Goal: Task Accomplishment & Management: Use online tool/utility

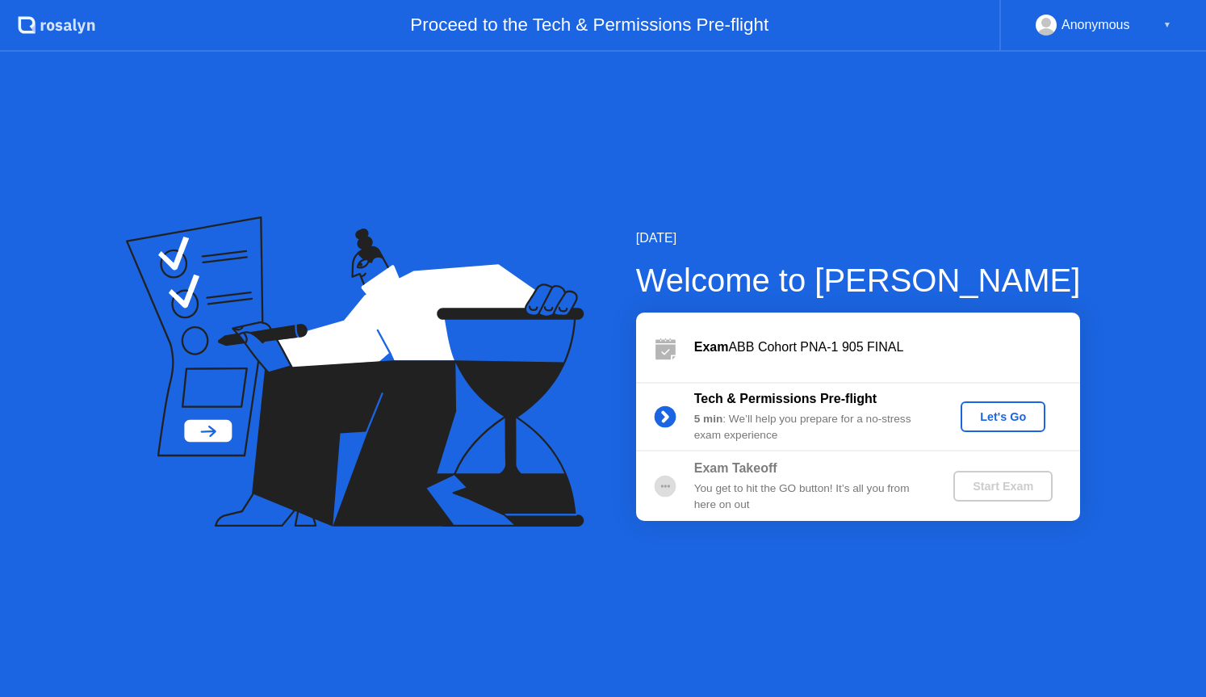
click at [1001, 416] on div "Let's Go" at bounding box center [1003, 416] width 72 height 13
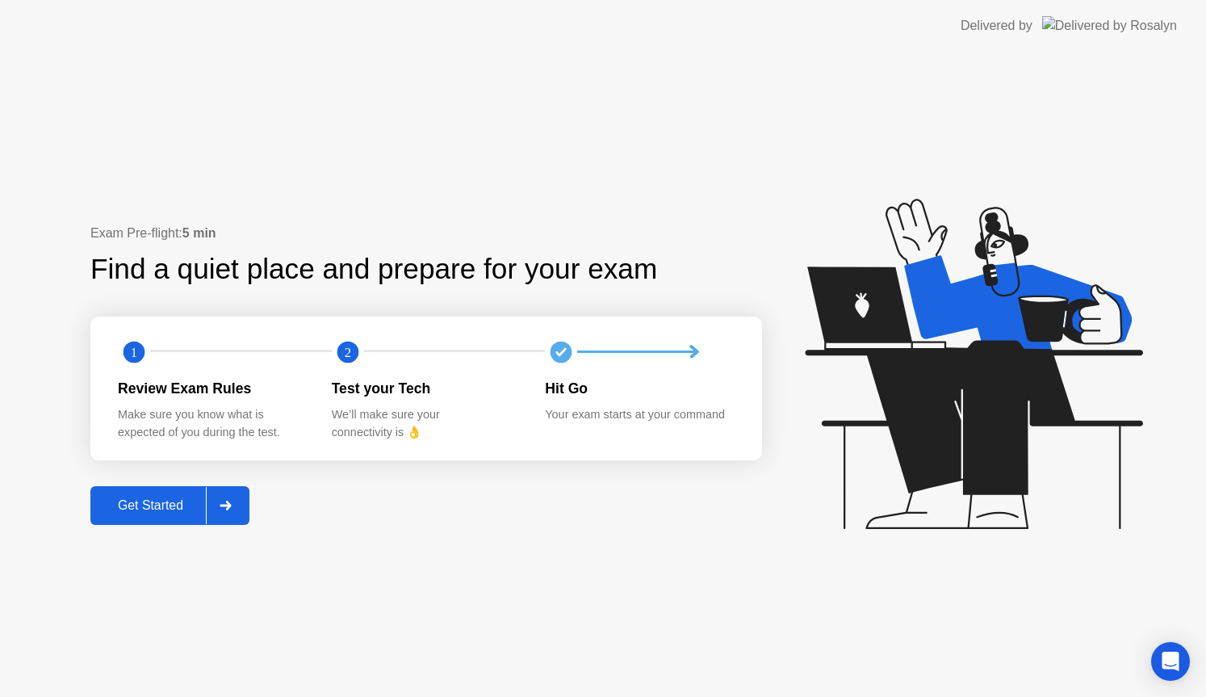
click at [165, 505] on div "Get Started" at bounding box center [150, 505] width 111 height 15
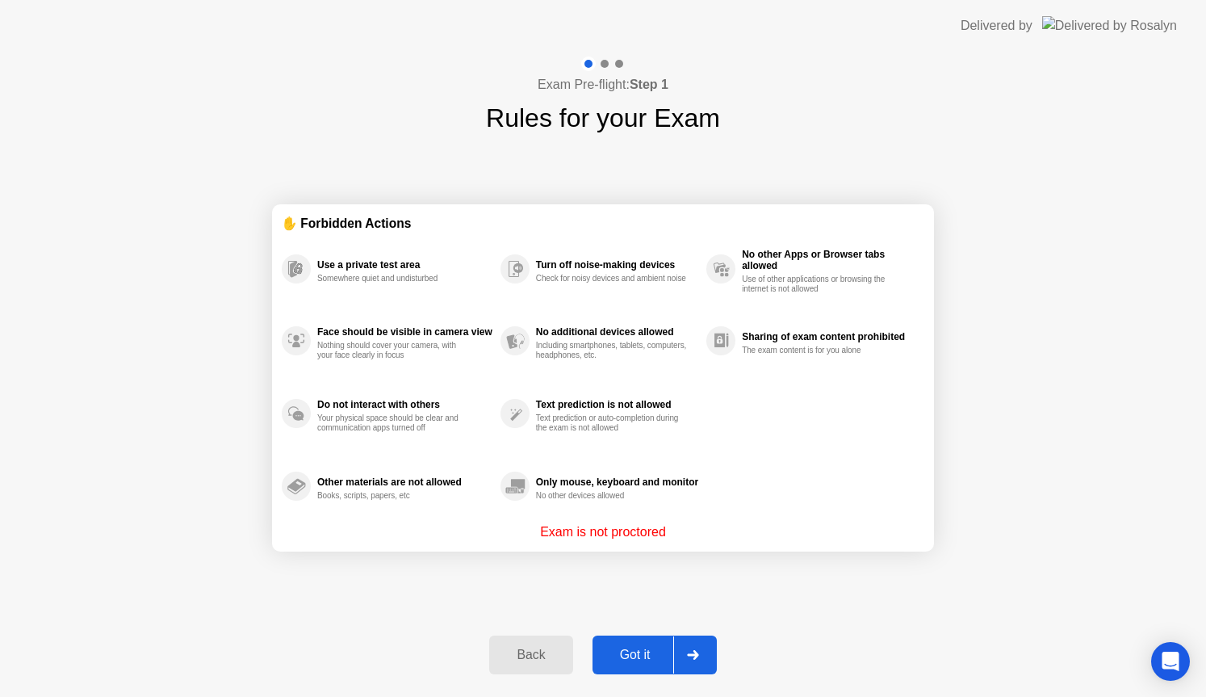
click at [628, 649] on div "Got it" at bounding box center [635, 655] width 76 height 15
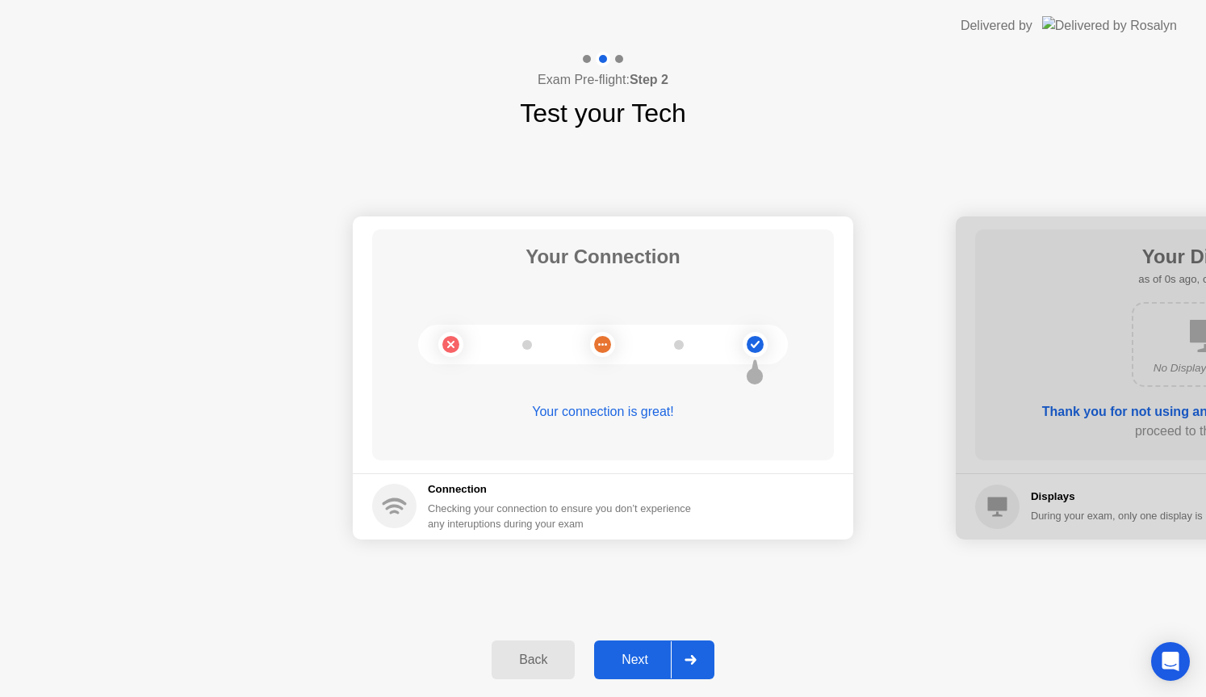
click at [628, 649] on button "Next" at bounding box center [654, 659] width 120 height 39
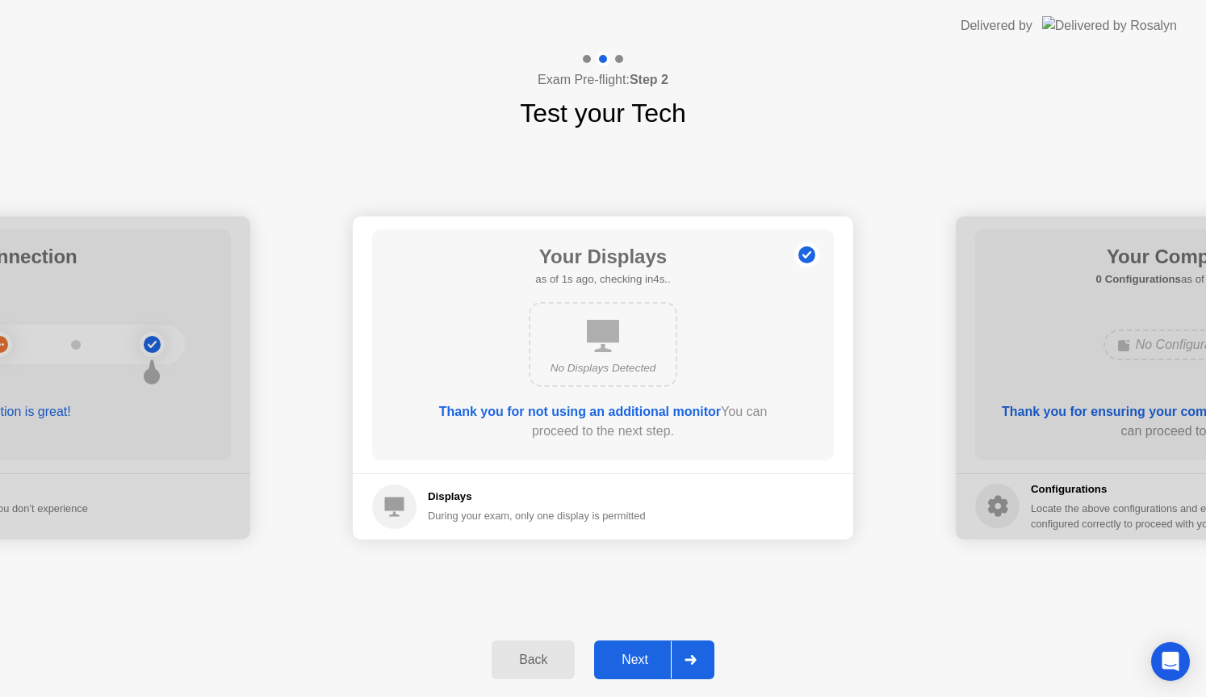
click at [628, 649] on button "Next" at bounding box center [654, 659] width 120 height 39
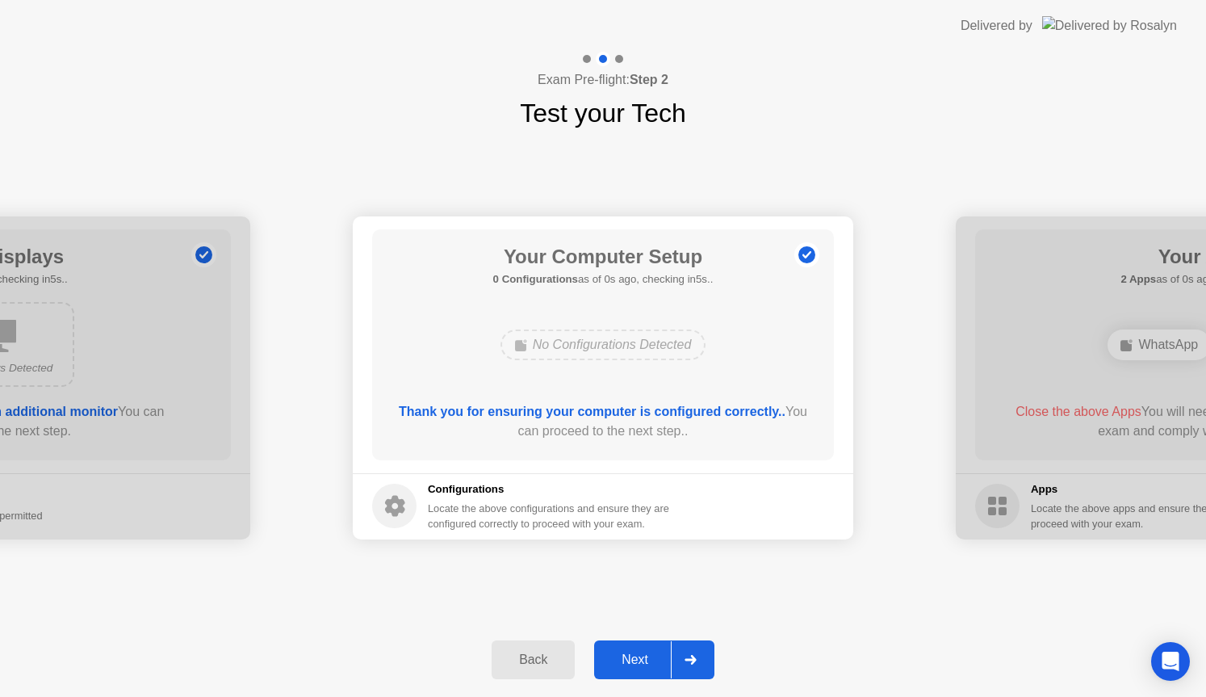
click at [628, 649] on button "Next" at bounding box center [654, 659] width 120 height 39
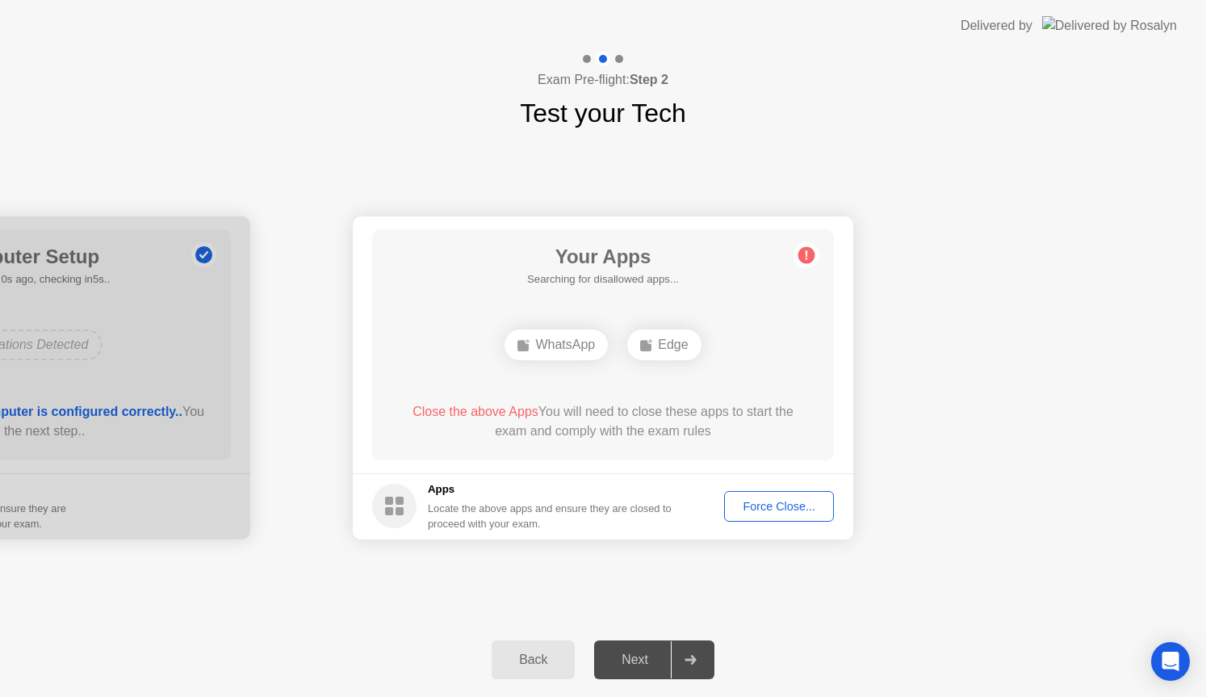
click at [793, 513] on div "Force Close..." at bounding box center [779, 506] width 99 height 13
click at [777, 505] on div "Force Close..." at bounding box center [779, 506] width 99 height 13
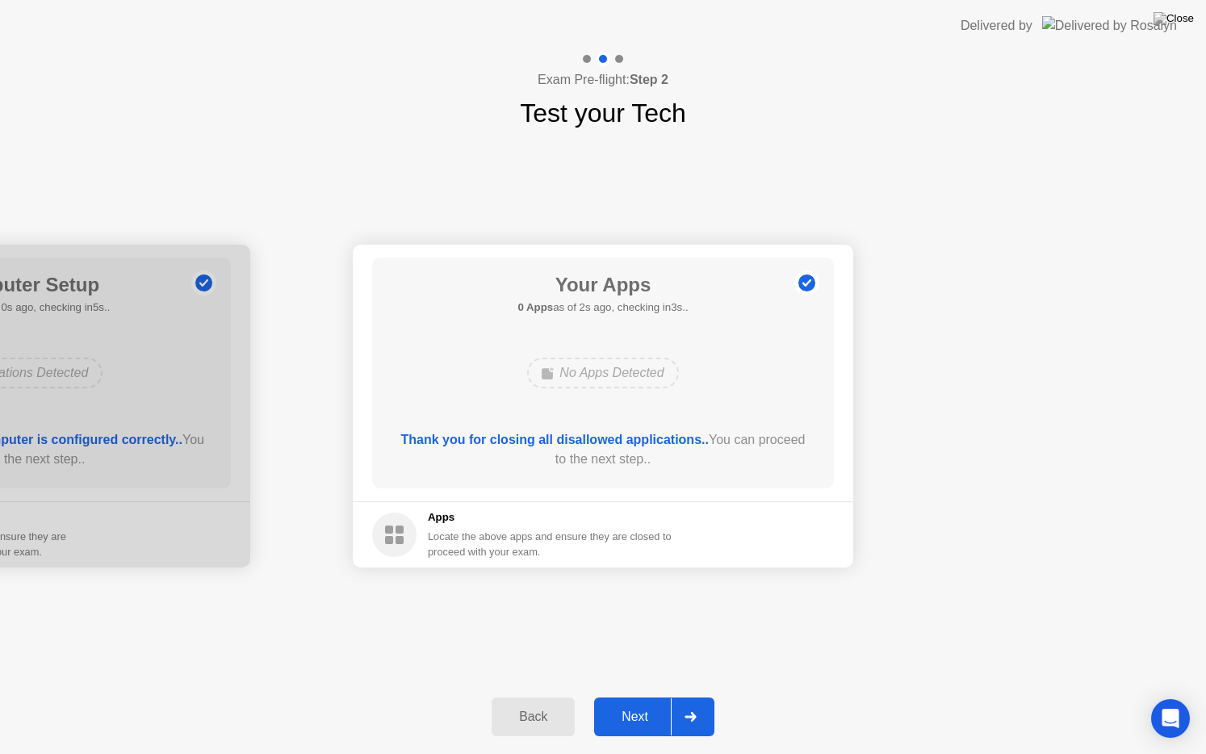
click at [628, 696] on div "Next" at bounding box center [635, 717] width 72 height 15
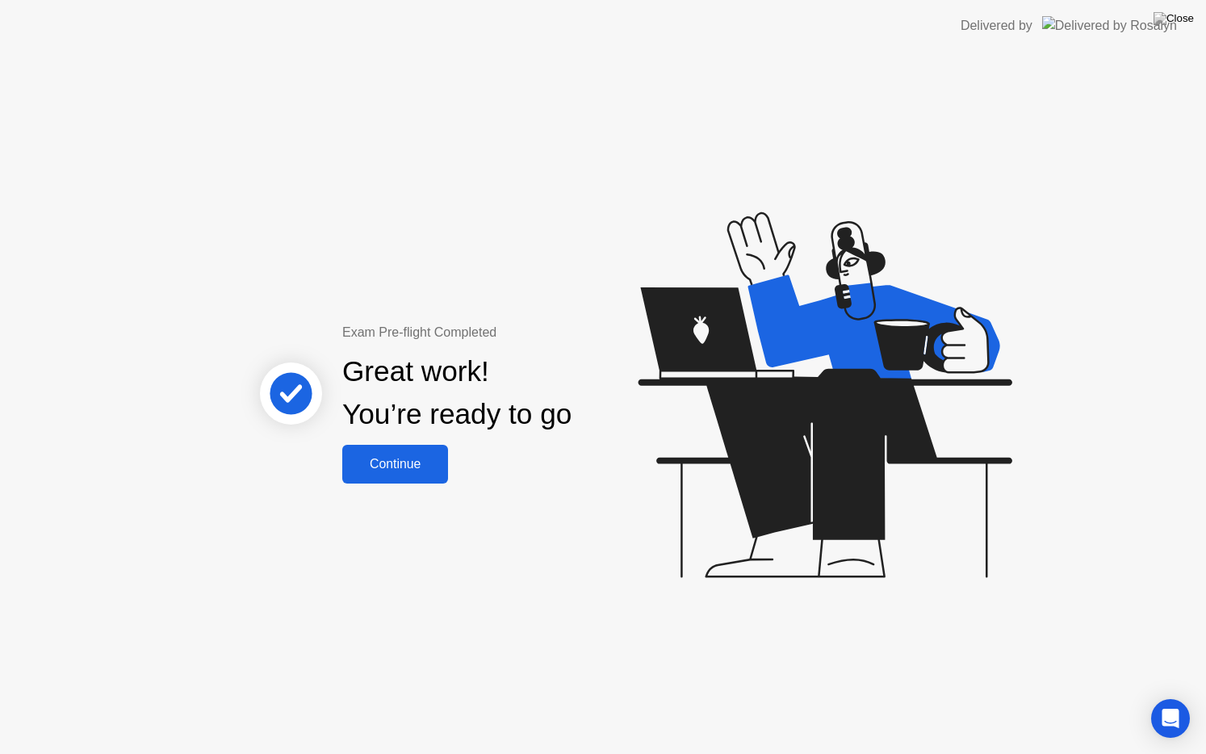
click at [422, 458] on div "Continue" at bounding box center [395, 464] width 96 height 15
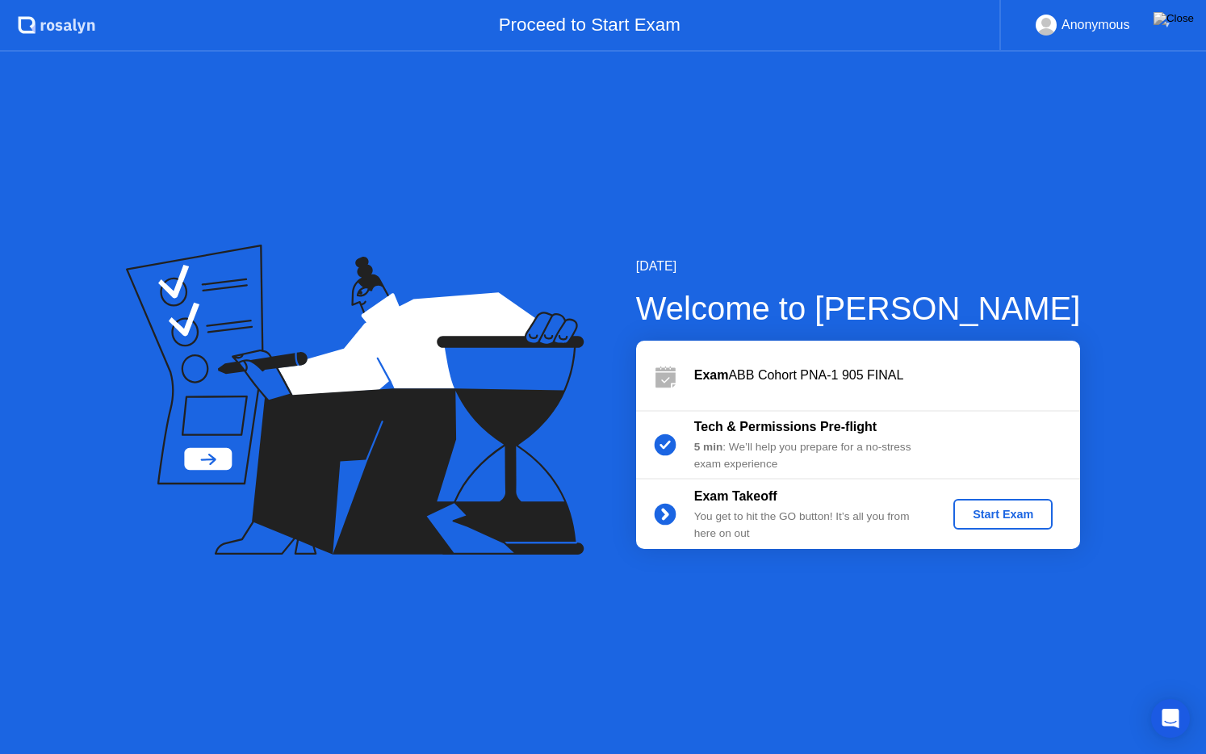
click at [1020, 525] on button "Start Exam" at bounding box center [1003, 514] width 99 height 31
